Goal: Information Seeking & Learning: Learn about a topic

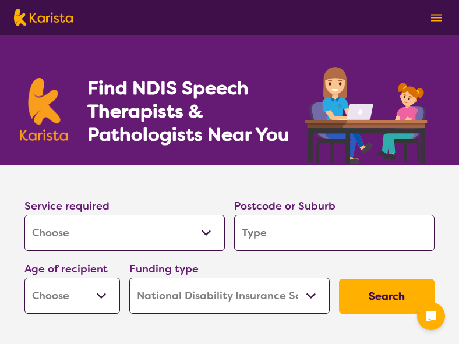
select select "[MEDICAL_DATA]"
select select "NDIS"
select select "[MEDICAL_DATA]"
select select "NDIS"
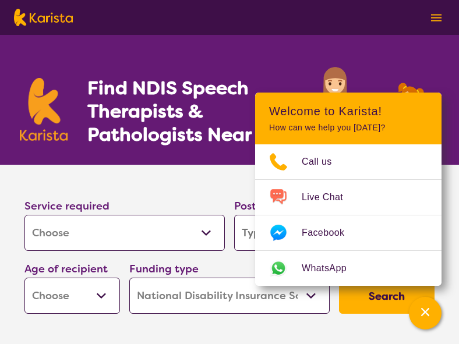
click at [198, 184] on section "Service required Allied Health Assistant Assessment (ADHD or Autism) Behaviour …" at bounding box center [230, 242] width 448 height 154
click at [177, 240] on select "Allied Health Assistant Assessment (ADHD or Autism) Behaviour support Counselli…" at bounding box center [124, 233] width 200 height 36
click at [240, 231] on input "search" at bounding box center [334, 233] width 200 height 36
click at [246, 232] on input "search" at bounding box center [334, 233] width 200 height 36
click at [422, 313] on icon "Channel Menu" at bounding box center [426, 312] width 12 height 12
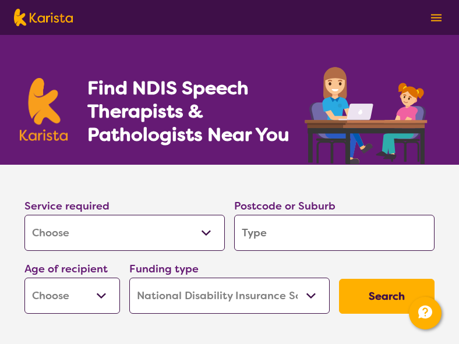
click at [318, 239] on input "search" at bounding box center [334, 233] width 200 height 36
type input "2"
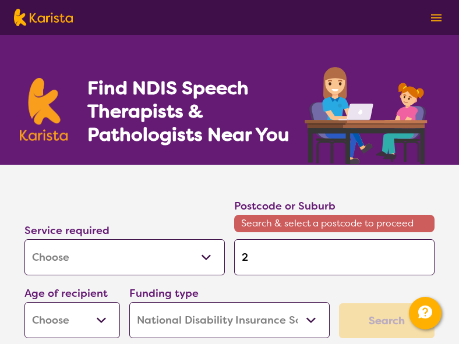
type input "22"
type input "220"
type input "2208"
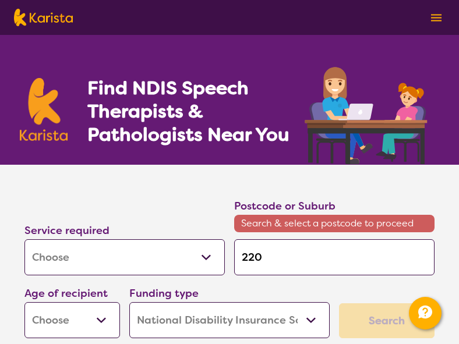
type input "2208"
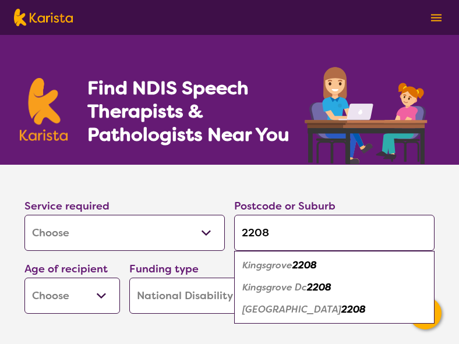
type input "2208"
click at [280, 270] on em "Kingsgrove" at bounding box center [267, 265] width 50 height 12
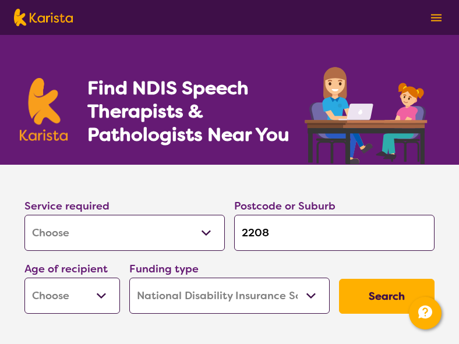
select select "EC"
click at [220, 307] on select "Home Care Package (HCP) National Disability Insurance Scheme (NDIS) I don't know" at bounding box center [229, 296] width 200 height 36
select select "i-don-t-know"
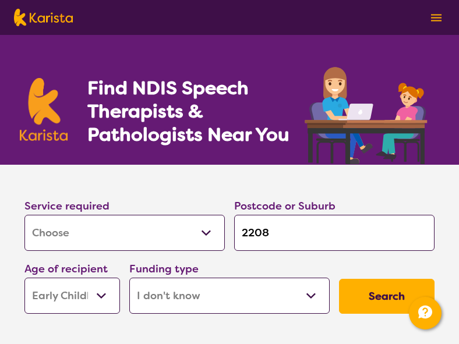
click at [384, 306] on button "Search" at bounding box center [387, 296] width 96 height 35
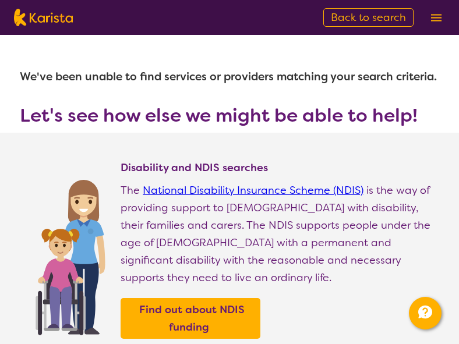
type input "2208"
select select "[MEDICAL_DATA]"
select select "EC"
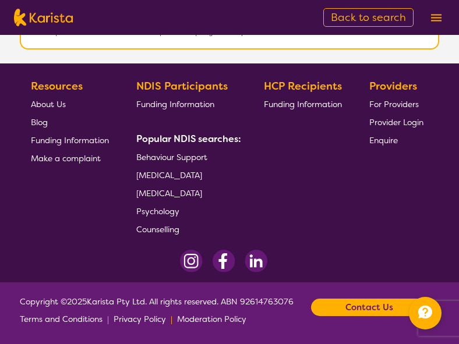
scroll to position [1400, 0]
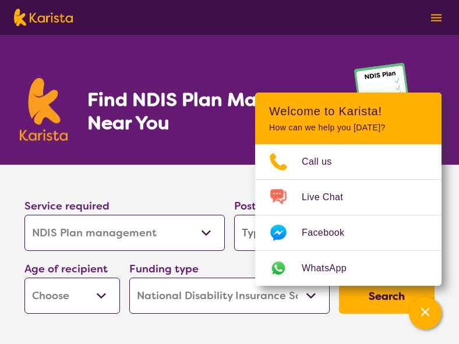
select select "NDIS Plan management"
select select "NDIS"
select select "NDIS Plan management"
select select "NDIS"
